Goal: Task Accomplishment & Management: Manage account settings

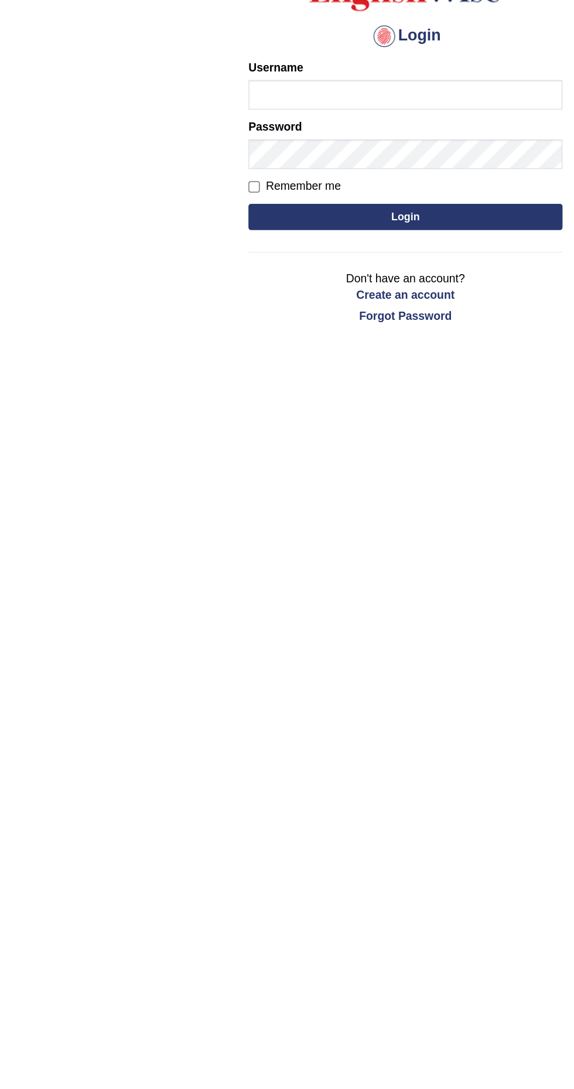
click at [210, 209] on label "Password" at bounding box center [200, 209] width 36 height 11
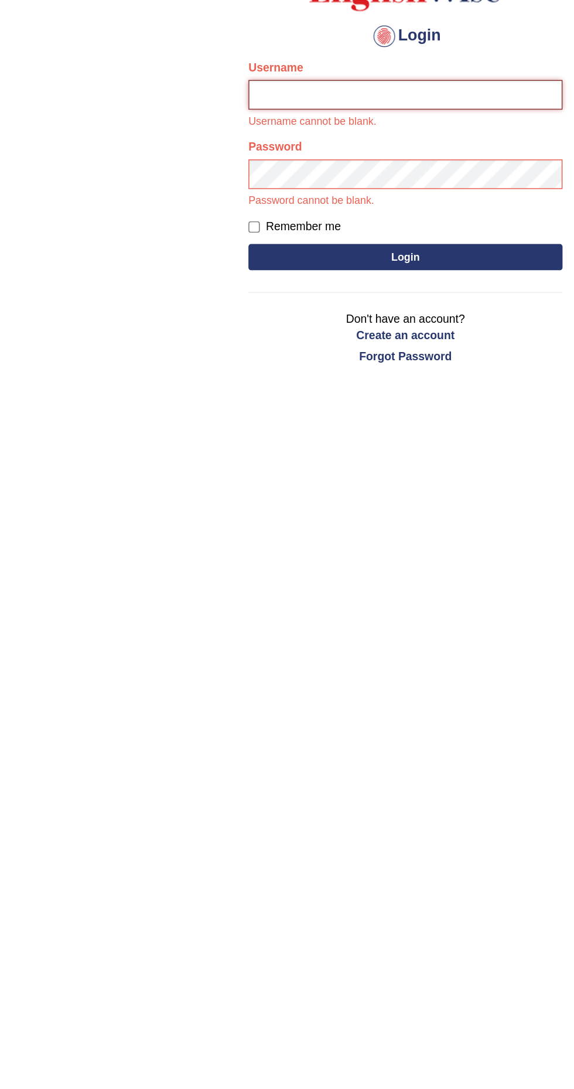
type input "Gkaur451127515"
click at [182, 289] on button "Login" at bounding box center [287, 298] width 211 height 18
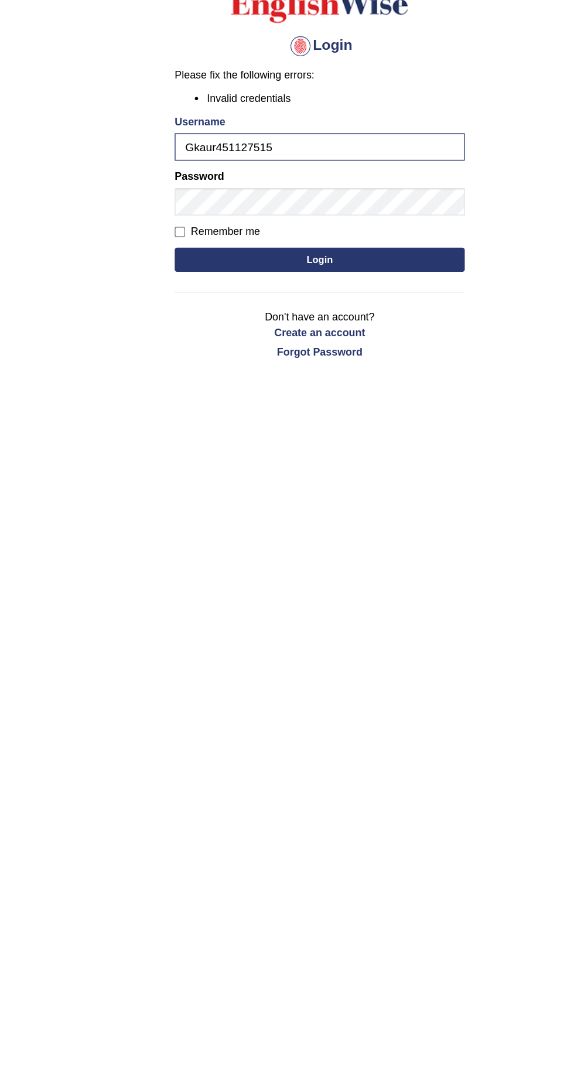
scroll to position [4, 0]
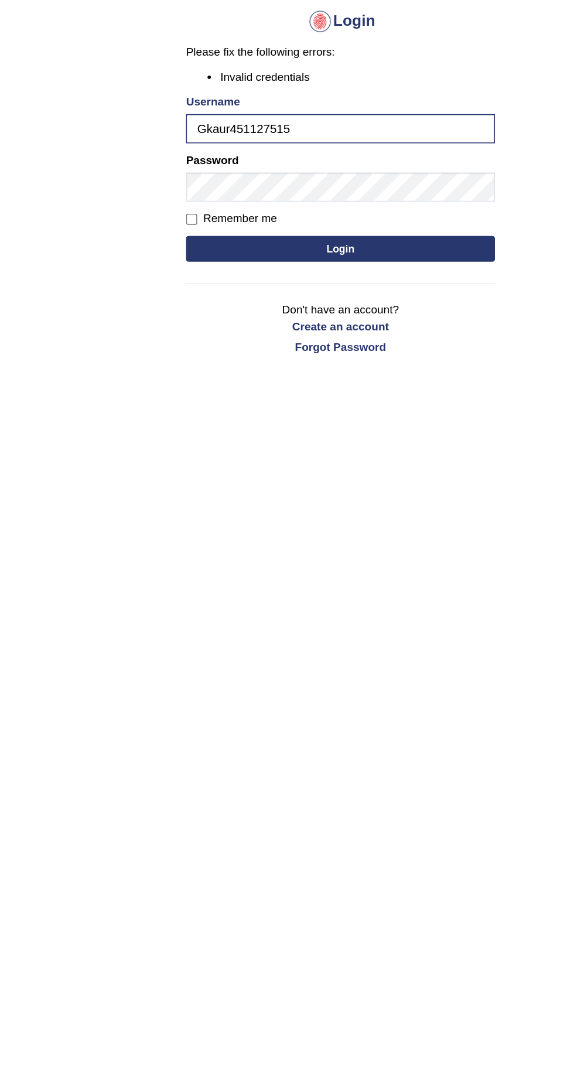
click at [137, 238] on body "Login Please fix the following errors: Invalid credentials Username Gkaur451127…" at bounding box center [287, 569] width 574 height 1089
click at [185, 298] on button "Login" at bounding box center [287, 301] width 211 height 18
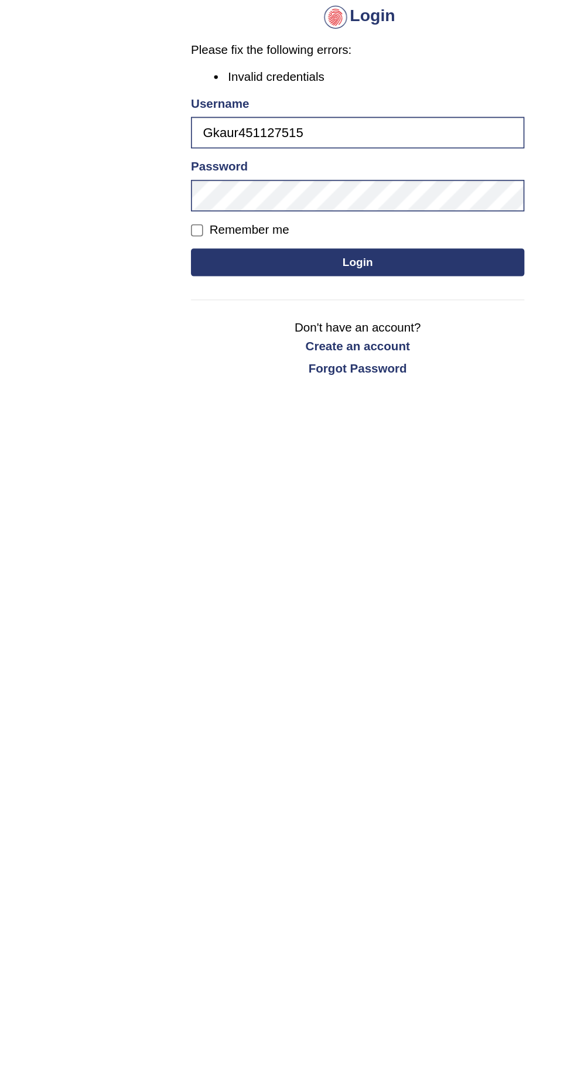
click at [232, 282] on label "Remember me" at bounding box center [213, 284] width 62 height 12
click at [189, 282] on input "Remember me" at bounding box center [186, 285] width 8 height 8
checkbox input "true"
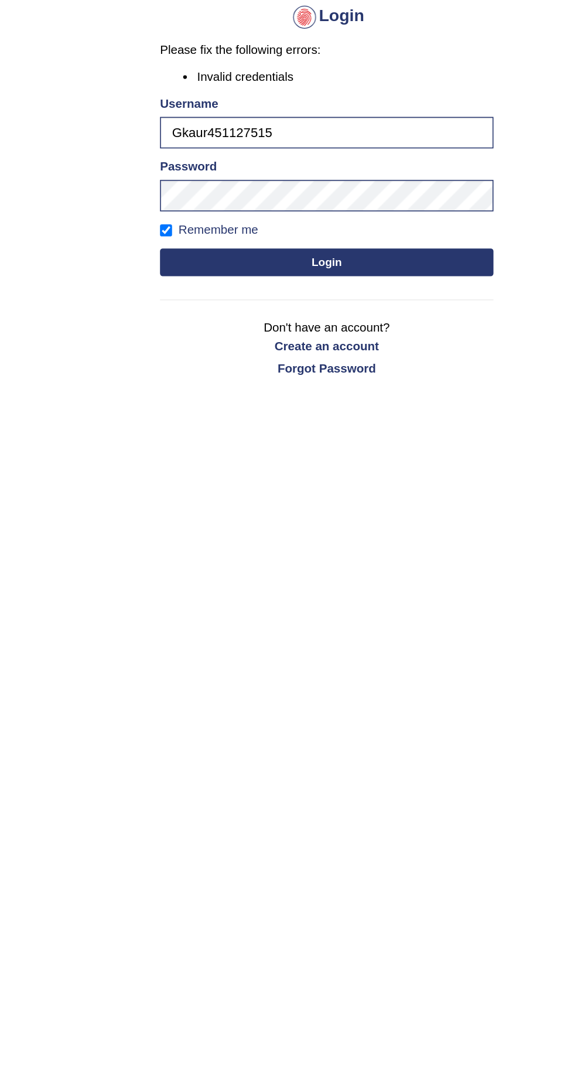
click at [254, 304] on button "Login" at bounding box center [287, 305] width 211 height 18
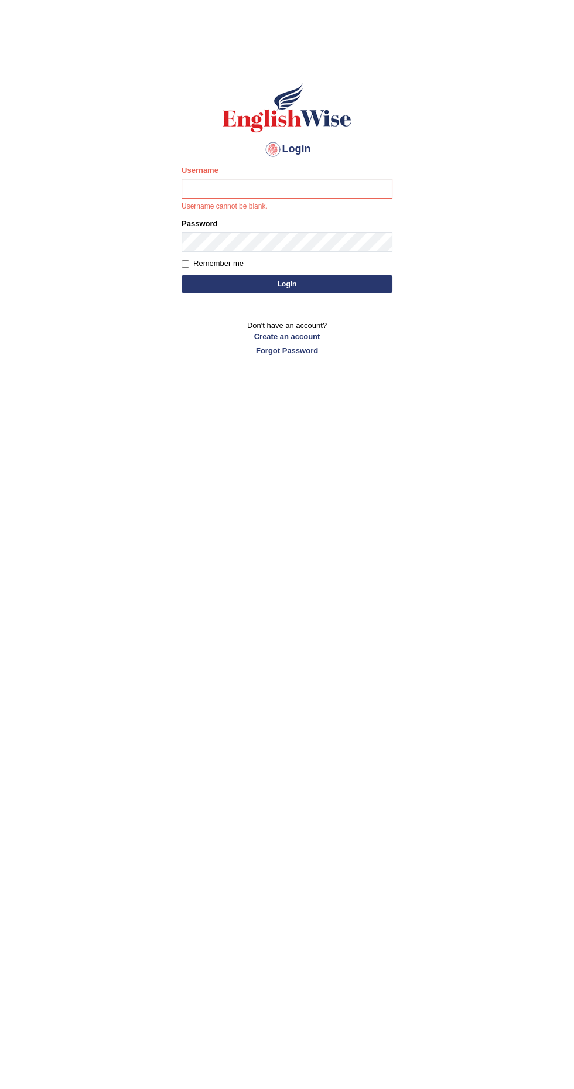
click at [368, 204] on p "Username cannot be blank." at bounding box center [287, 207] width 211 height 11
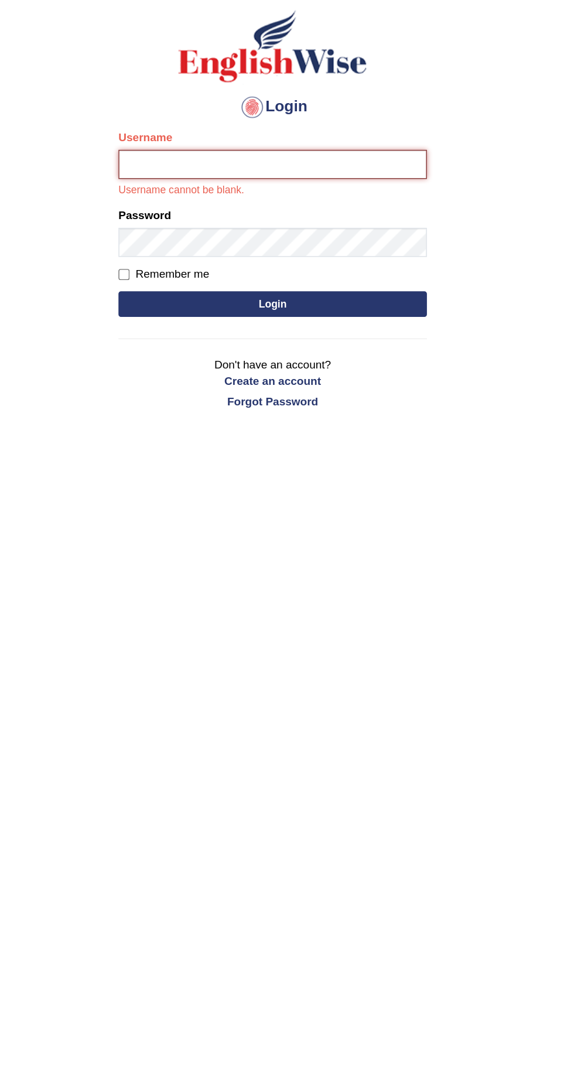
click at [370, 188] on input "Username" at bounding box center [287, 189] width 211 height 20
type input "Gkaur451127515"
click at [182, 275] on button "Login" at bounding box center [287, 284] width 211 height 18
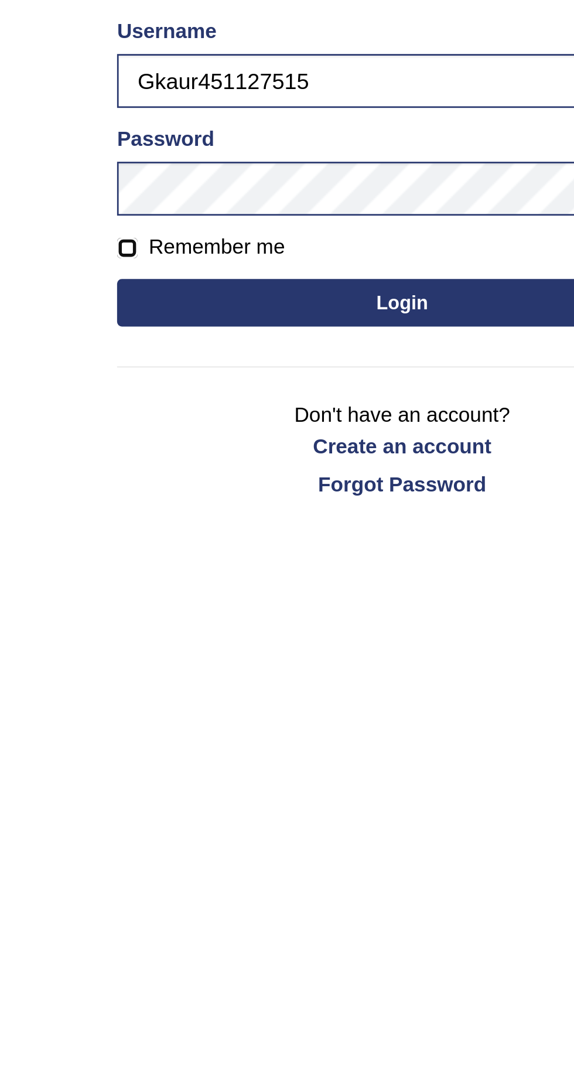
click at [189, 287] on input "Remember me" at bounding box center [186, 285] width 8 height 8
checkbox input "true"
click at [297, 304] on button "Login" at bounding box center [287, 305] width 211 height 18
